Goal: Information Seeking & Learning: Find specific fact

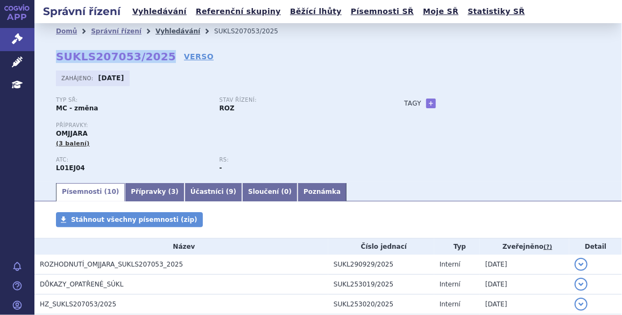
drag, startPoint x: 0, startPoint y: 0, endPoint x: 168, endPoint y: 32, distance: 170.9
click at [168, 32] on link "Vyhledávání" at bounding box center [178, 31] width 45 height 8
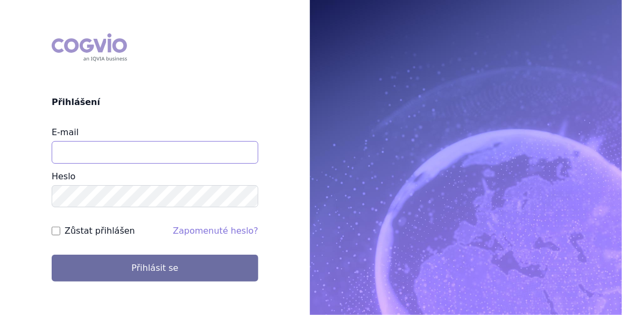
click at [75, 149] on input "E-mail" at bounding box center [155, 152] width 207 height 23
type input "jan.j.krivsky@gsk.com"
drag, startPoint x: 53, startPoint y: 231, endPoint x: 88, endPoint y: 245, distance: 37.4
click at [53, 231] on input "Zůstat přihlášen" at bounding box center [56, 231] width 9 height 9
checkbox input "true"
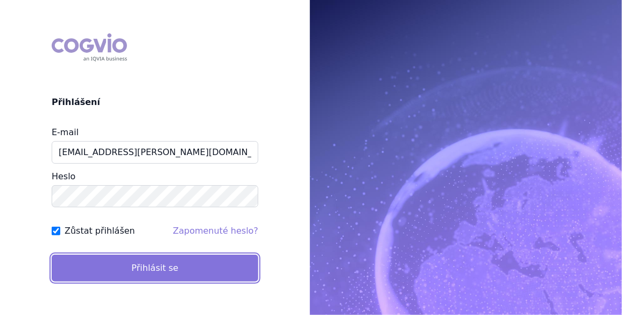
drag, startPoint x: 170, startPoint y: 265, endPoint x: 175, endPoint y: 264, distance: 5.6
click at [169, 265] on button "Přihlásit se" at bounding box center [155, 268] width 207 height 27
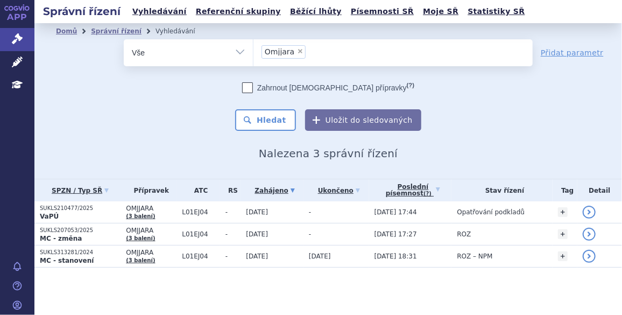
click at [297, 53] on span "×" at bounding box center [300, 51] width 6 height 6
click at [254, 53] on select "Omjjara" at bounding box center [253, 52] width 1 height 27
select select
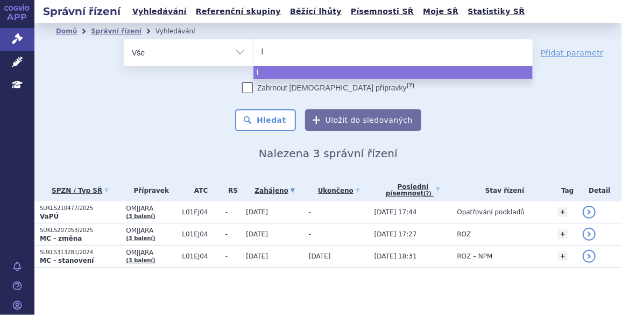
type input "ly"
type input "lyn"
type input "lynp"
type input "lynpa"
type input "lynparz"
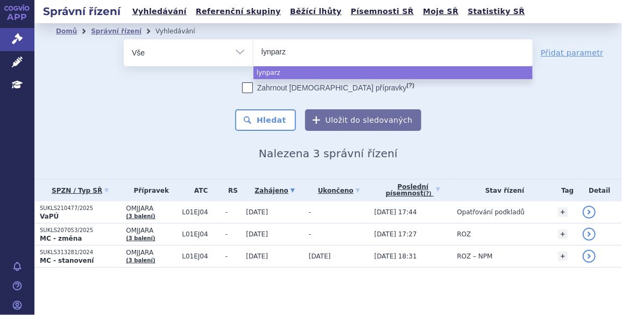
type input "[MEDICAL_DATA]"
select select "[MEDICAL_DATA]"
click at [272, 129] on button "Hledat" at bounding box center [265, 120] width 61 height 22
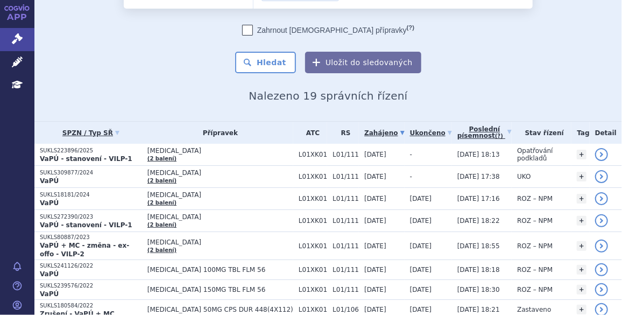
scroll to position [81, 0]
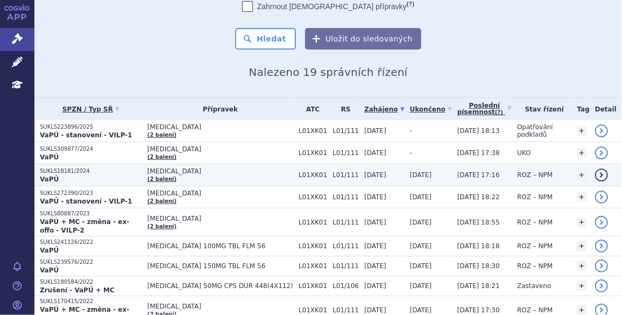
click at [62, 171] on p "SUKLS18181/2024" at bounding box center [91, 171] width 102 height 8
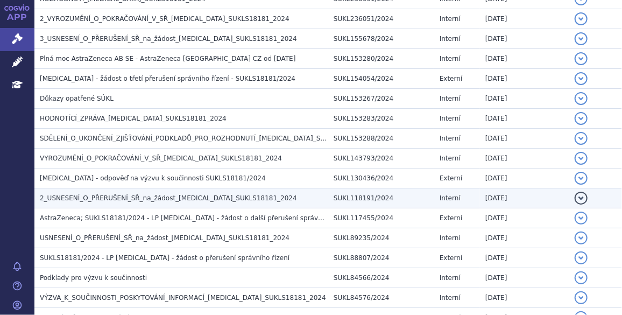
scroll to position [326, 0]
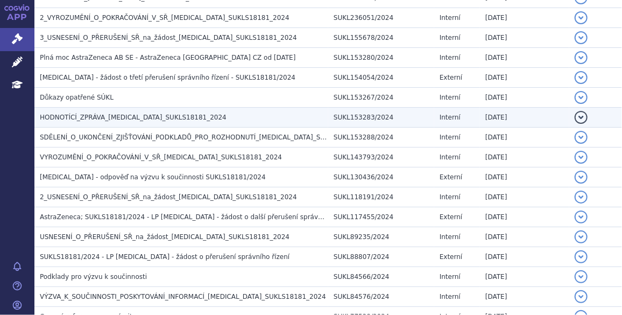
click at [93, 116] on span "HODNOTÍCÍ_ZPRÁVA_LYNPARZA_SUKLS18181_2024" at bounding box center [133, 118] width 187 height 8
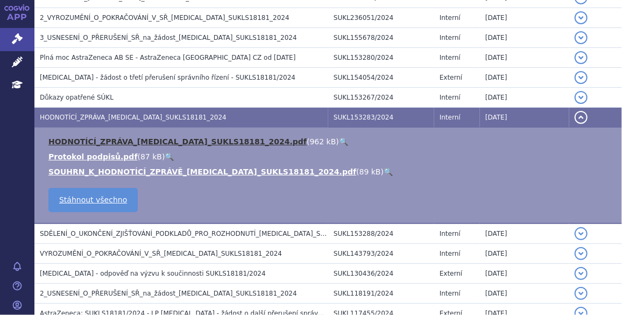
click at [122, 139] on link "HODNOTÍCÍ_ZPRÁVA_LYNPARZA_SUKLS18181_2024.pdf" at bounding box center [177, 141] width 258 height 9
